Goal: Task Accomplishment & Management: Manage account settings

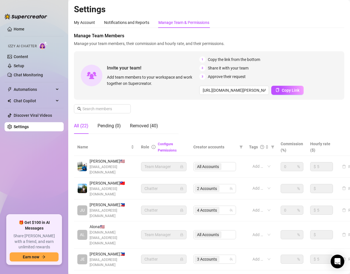
click at [201, 122] on div "Manage Team Members Manage your team members, their commission and hourly rate,…" at bounding box center [209, 85] width 271 height 106
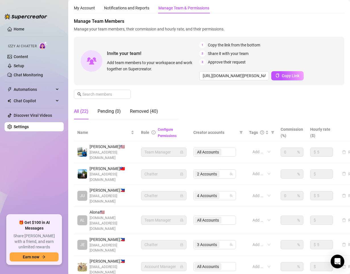
scroll to position [28, 0]
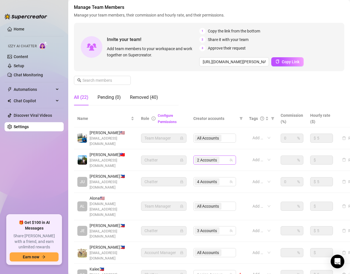
click at [229, 155] on div "2 Accounts" at bounding box center [215, 159] width 43 height 9
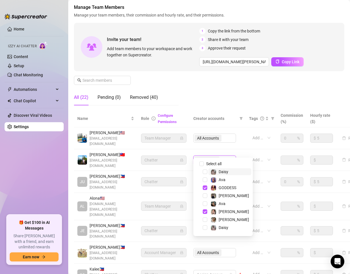
drag, startPoint x: 242, startPoint y: 96, endPoint x: 245, endPoint y: 95, distance: 3.1
click at [242, 95] on div "Manage Team Members Manage your team members, their commission and hourly rate,…" at bounding box center [209, 57] width 271 height 106
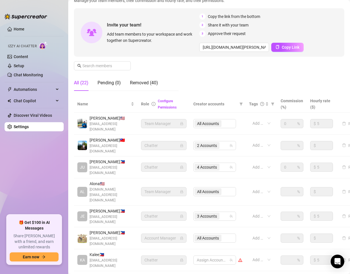
scroll to position [85, 0]
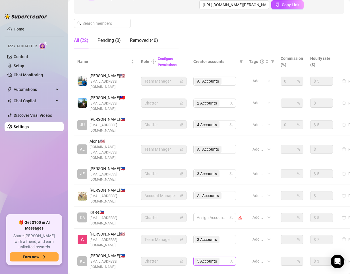
click at [225, 257] on div "5 Accounts" at bounding box center [212, 261] width 34 height 8
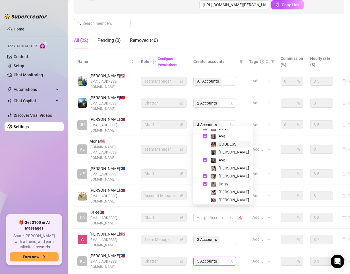
scroll to position [15, 0]
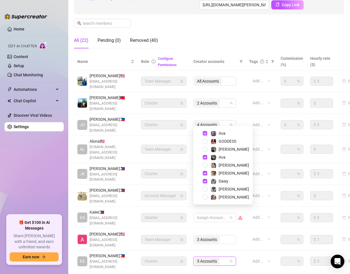
click at [254, 259] on div "Settings My Account Notifications and Reports Manage Team & Permissions Profile…" at bounding box center [209, 118] width 271 height 398
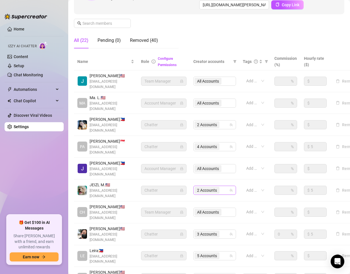
click at [225, 186] on div "2 Accounts" at bounding box center [212, 190] width 34 height 8
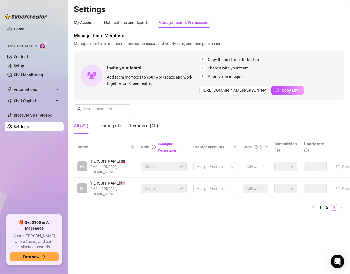
scroll to position [0, 0]
click at [225, 166] on div "1 Accounts" at bounding box center [212, 166] width 34 height 8
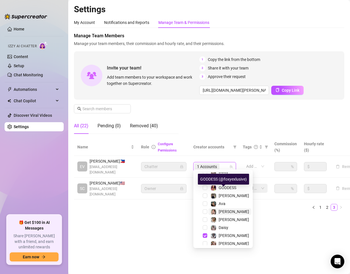
scroll to position [15, 0]
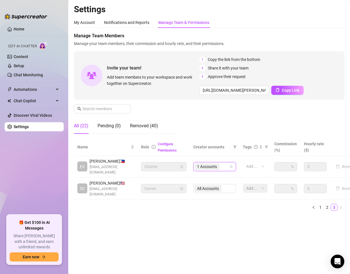
click at [174, 243] on main "Settings My Account Notifications and Reports Manage Team & Permissions Profile…" at bounding box center [209, 137] width 282 height 274
click at [129, 229] on main "Settings My Account Notifications and Reports Manage Team & Permissions Profile…" at bounding box center [209, 137] width 282 height 274
click at [32, 172] on ul "Home Izzy AI Chatter Content Setup Chat Monitoring Automations Chat Copilot Dis…" at bounding box center [34, 117] width 59 height 190
click at [154, 246] on main "Settings My Account Notifications and Reports Manage Team & Permissions Profile…" at bounding box center [209, 137] width 282 height 274
drag, startPoint x: 207, startPoint y: 234, endPoint x: 200, endPoint y: 229, distance: 8.4
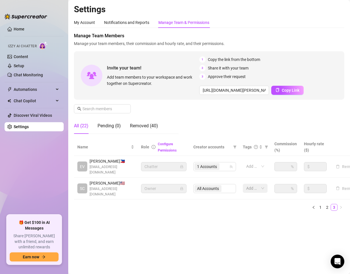
click at [207, 234] on main "Settings My Account Notifications and Reports Manage Team & Permissions Profile…" at bounding box center [209, 137] width 282 height 274
